Goal: Entertainment & Leisure: Consume media (video, audio)

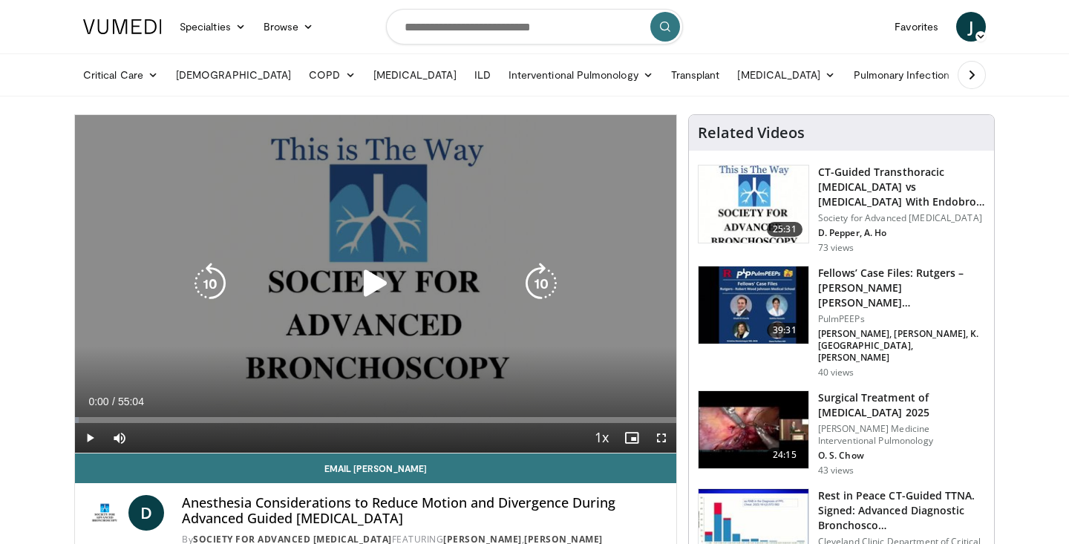
click at [372, 281] on icon "Video Player" at bounding box center [376, 284] width 42 height 42
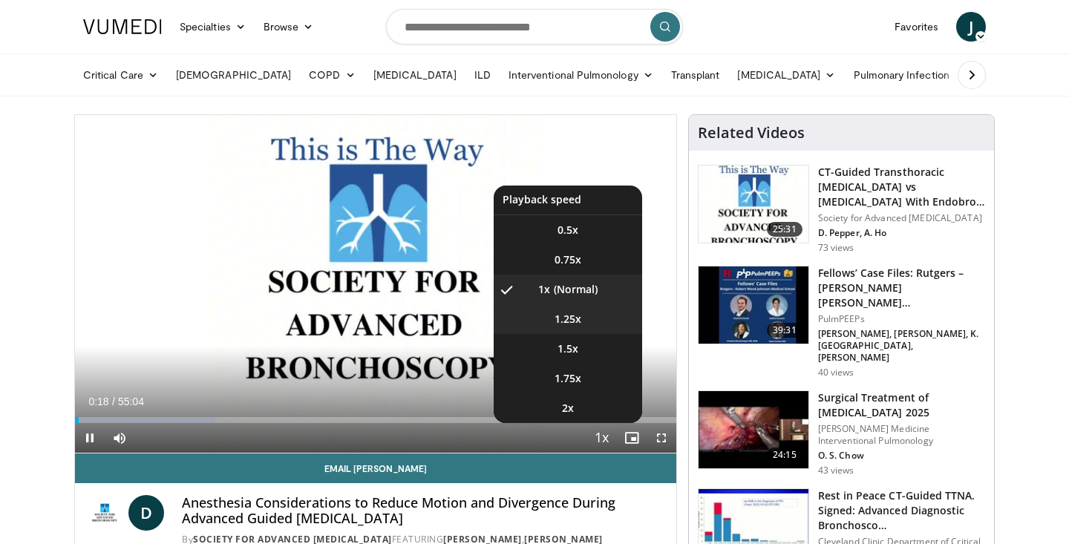
click at [576, 325] on span "1.25x" at bounding box center [568, 319] width 27 height 15
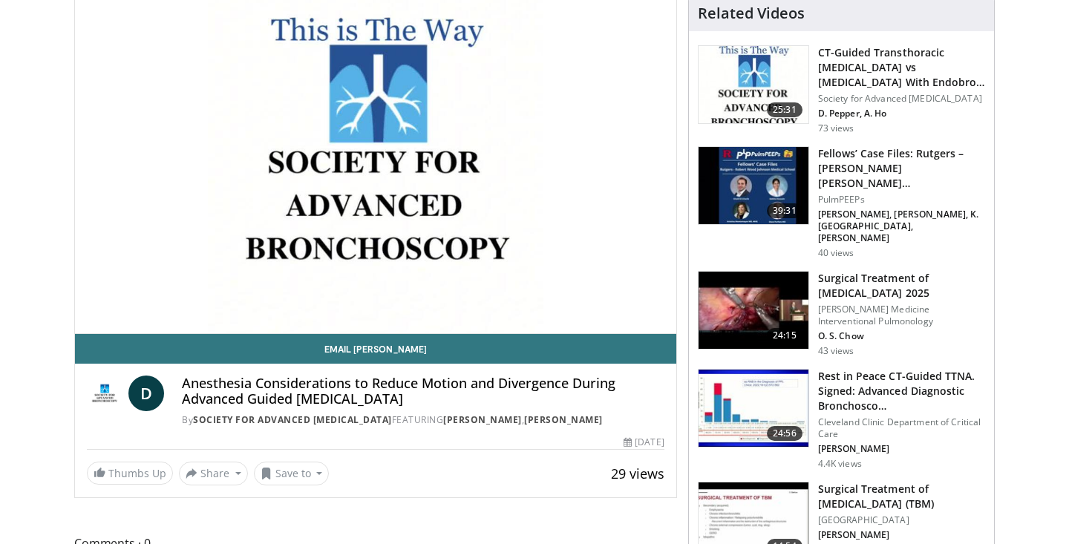
scroll to position [136, 0]
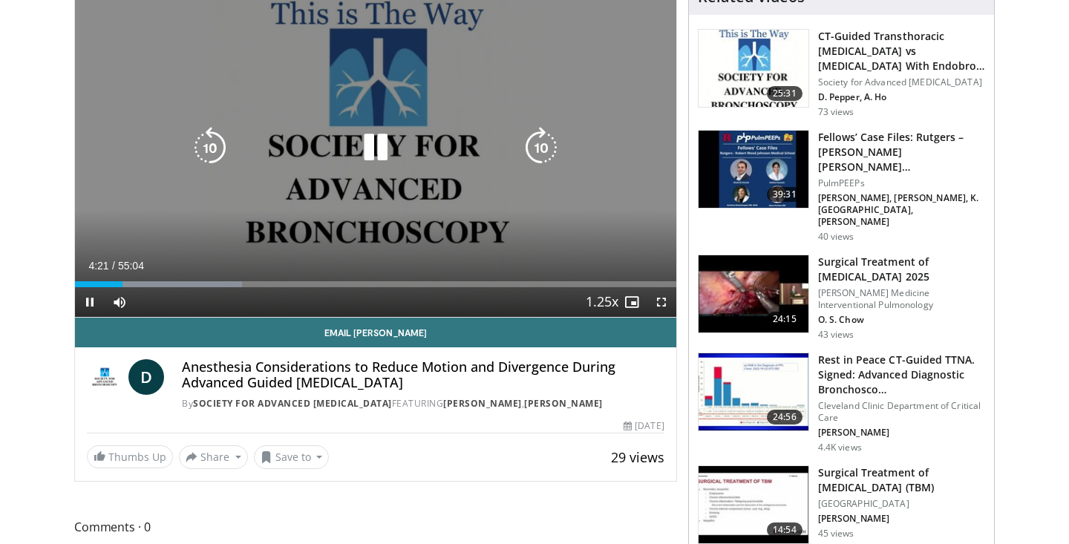
click at [376, 156] on icon "Video Player" at bounding box center [376, 148] width 42 height 42
click at [380, 147] on icon "Video Player" at bounding box center [376, 148] width 42 height 42
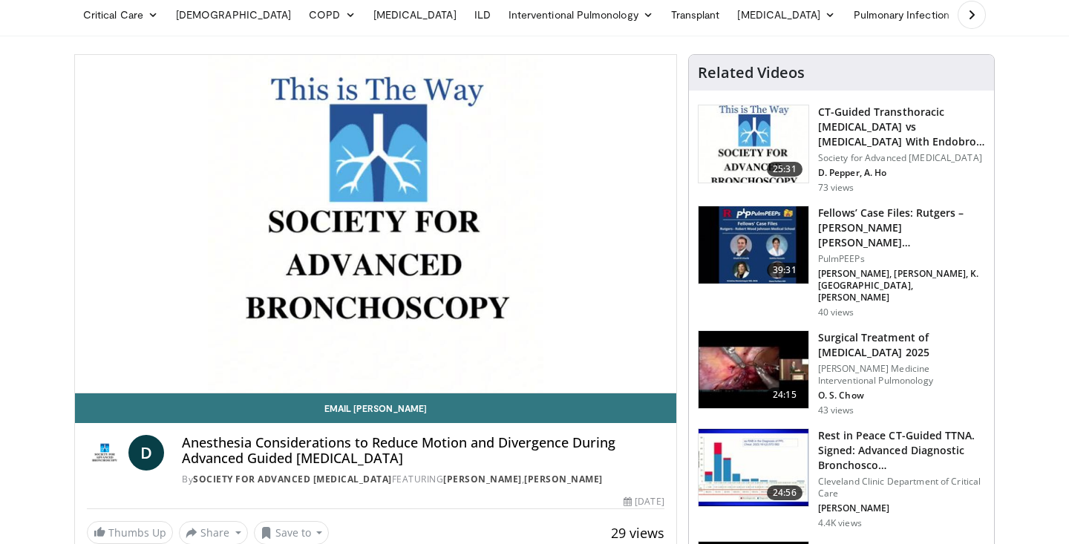
scroll to position [54, 0]
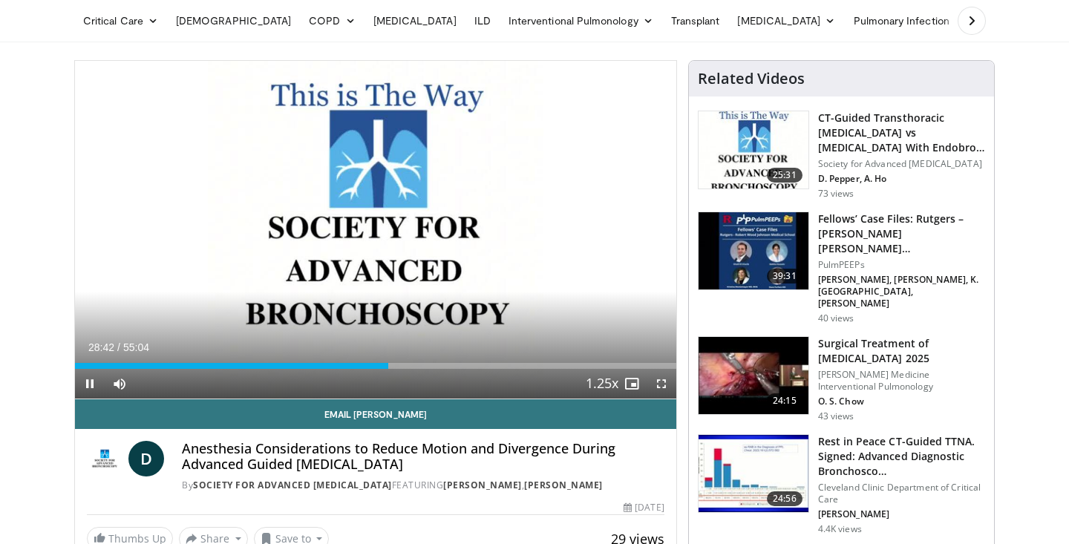
click at [87, 382] on span "Video Player" at bounding box center [90, 384] width 30 height 30
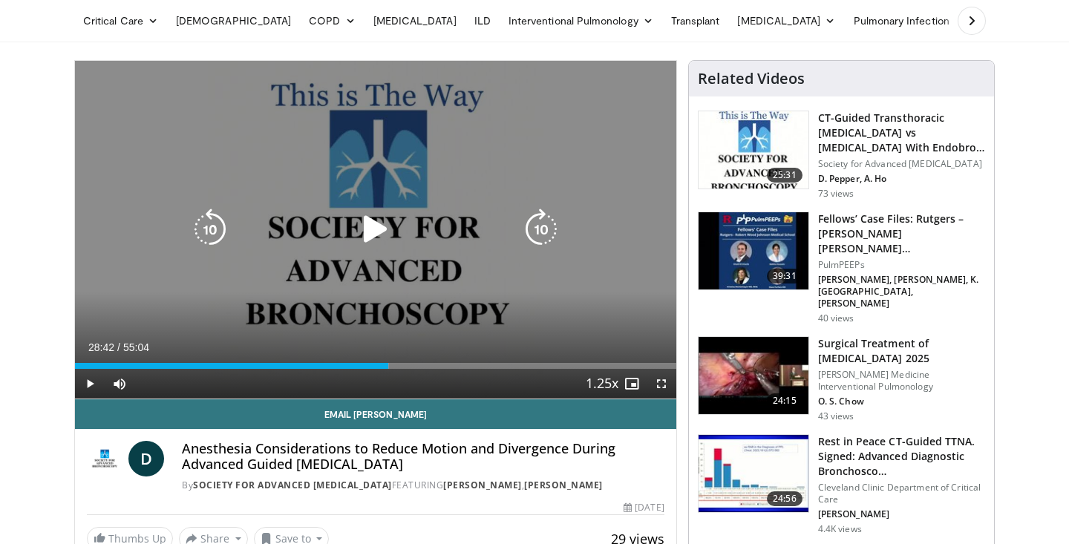
click at [367, 226] on icon "Video Player" at bounding box center [376, 230] width 42 height 42
